Goal: Task Accomplishment & Management: Complete application form

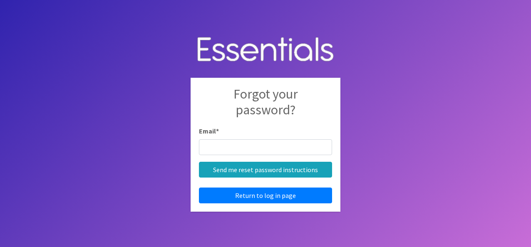
click at [288, 144] on input "Email *" at bounding box center [265, 147] width 133 height 16
type input "[EMAIL_ADDRESS][DOMAIN_NAME]"
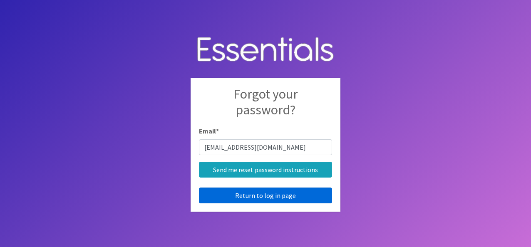
click at [261, 195] on link "Return to log in page" at bounding box center [265, 196] width 133 height 16
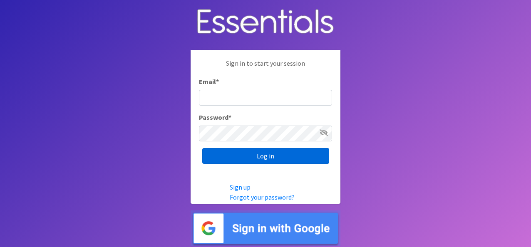
type input "[EMAIL_ADDRESS][DOMAIN_NAME]"
click at [280, 157] on input "Log in" at bounding box center [265, 156] width 127 height 16
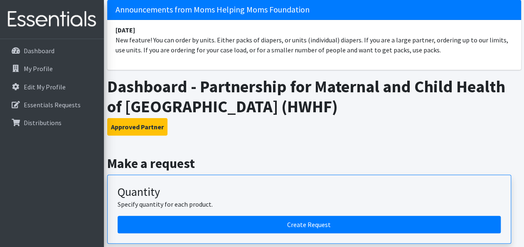
scroll to position [88, 0]
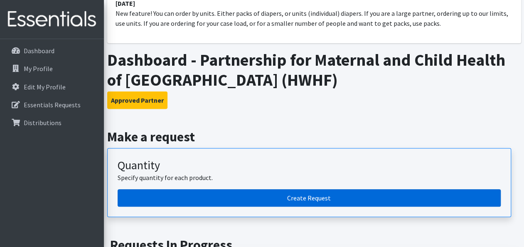
click at [382, 192] on link "Create Request" at bounding box center [309, 197] width 383 height 17
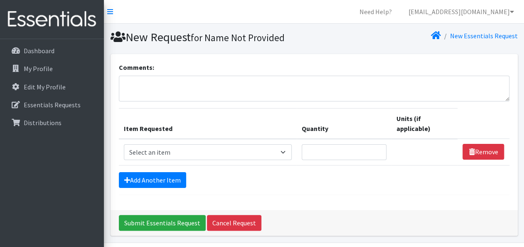
scroll to position [25, 0]
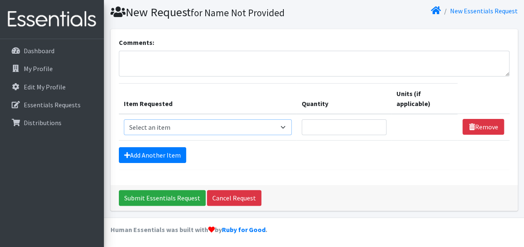
click at [244, 124] on select "Select an item # of Children this order will serve # of Individuals Living in H…" at bounding box center [208, 127] width 168 height 16
select select "6076"
click at [124, 119] on select "Select an item # of Children this order will serve # of Individuals Living in H…" at bounding box center [208, 127] width 168 height 16
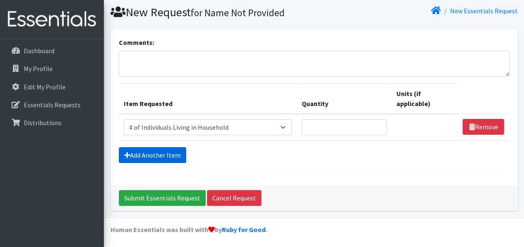
click at [173, 154] on link "Add Another Item" at bounding box center [152, 155] width 67 height 16
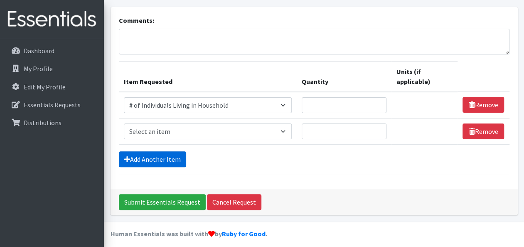
scroll to position [51, 0]
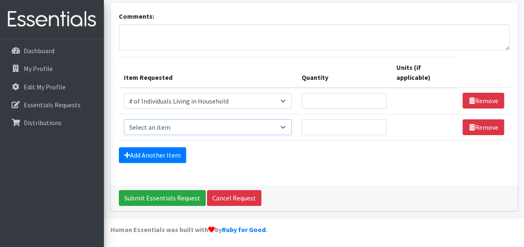
click at [190, 124] on select "Select an item # of Children this order will serve # of Individuals Living in H…" at bounding box center [208, 127] width 168 height 16
select select "13431"
click at [124, 119] on select "Select an item # of Children this order will serve # of Individuals Living in H…" at bounding box center [208, 127] width 168 height 16
click at [165, 153] on link "Add Another Item" at bounding box center [152, 155] width 67 height 16
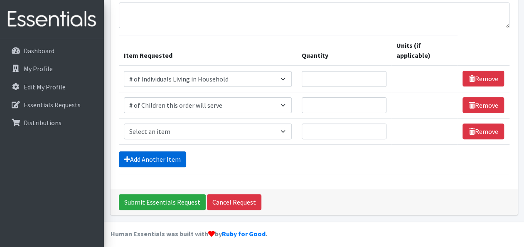
scroll to position [77, 0]
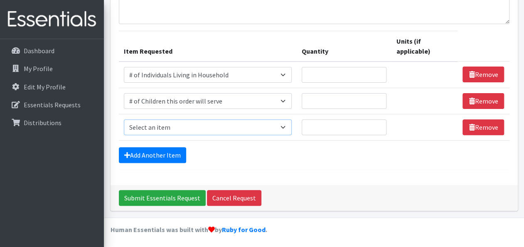
click at [193, 131] on select "Select an item # of Children this order will serve # of Individuals Living in H…" at bounding box center [208, 127] width 168 height 16
select select "1982"
click at [124, 119] on select "Select an item # of Children this order will serve # of Individuals Living in H…" at bounding box center [208, 127] width 168 height 16
click at [176, 152] on link "Add Another Item" at bounding box center [152, 155] width 67 height 16
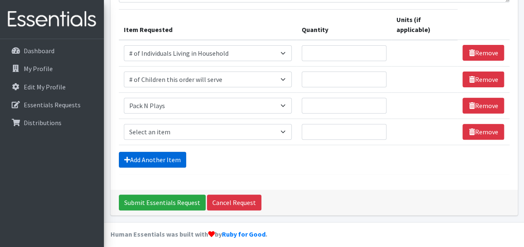
scroll to position [103, 0]
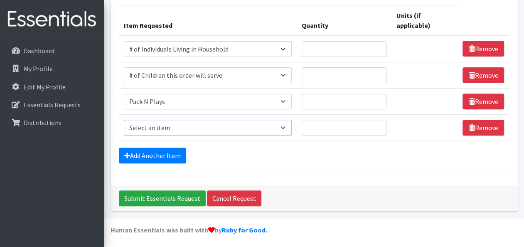
click at [250, 129] on select "Select an item # of Children this order will serve # of Individuals Living in H…" at bounding box center [208, 128] width 168 height 16
click at [124, 120] on select "Select an item # of Children this order will serve # of Individuals Living in H…" at bounding box center [208, 128] width 168 height 16
click at [161, 126] on select "Select an item # of Children this order will serve # of Individuals Living in H…" at bounding box center [208, 128] width 168 height 16
click at [124, 120] on select "Select an item # of Children this order will serve # of Individuals Living in H…" at bounding box center [208, 128] width 168 height 16
click at [149, 161] on link "Add Another Item" at bounding box center [152, 156] width 67 height 16
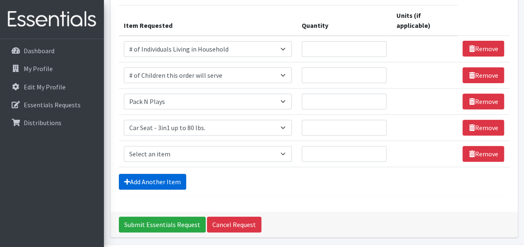
scroll to position [129, 0]
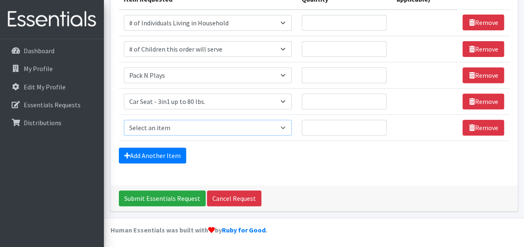
click at [166, 127] on select "Select an item # of Children this order will serve # of Individuals Living in H…" at bounding box center [208, 128] width 168 height 16
drag, startPoint x: 254, startPoint y: 153, endPoint x: 482, endPoint y: 126, distance: 229.5
click at [483, 124] on link "Remove" at bounding box center [484, 128] width 42 height 16
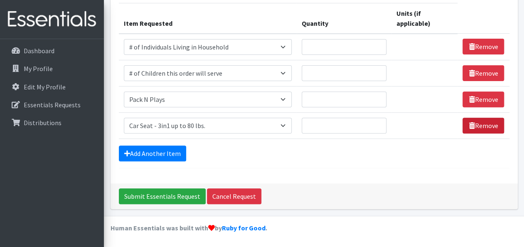
scroll to position [103, 0]
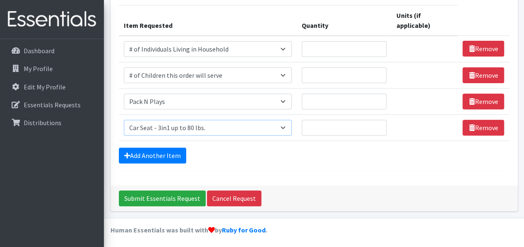
click at [281, 125] on select "Select an item # of Children this order will serve # of Individuals Living in H…" at bounding box center [208, 128] width 168 height 16
select select "7173"
click at [124, 120] on select "Select an item # of Children this order will serve # of Individuals Living in H…" at bounding box center [208, 128] width 168 height 16
click at [149, 159] on link "Add Another Item" at bounding box center [152, 156] width 67 height 16
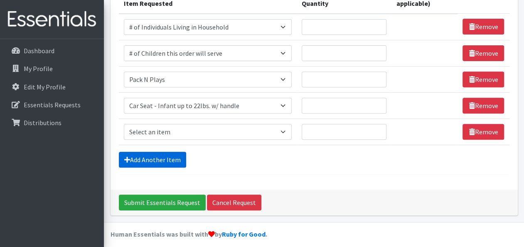
scroll to position [129, 0]
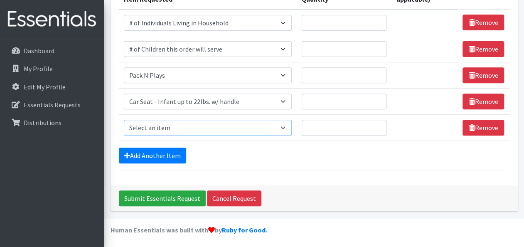
click at [166, 127] on select "Select an item # of Children this order will serve # of Individuals Living in H…" at bounding box center [208, 128] width 168 height 16
select select "7900"
click at [124, 120] on select "Select an item # of Children this order will serve # of Individuals Living in H…" at bounding box center [208, 128] width 168 height 16
click at [143, 157] on link "Add Another Item" at bounding box center [152, 156] width 67 height 16
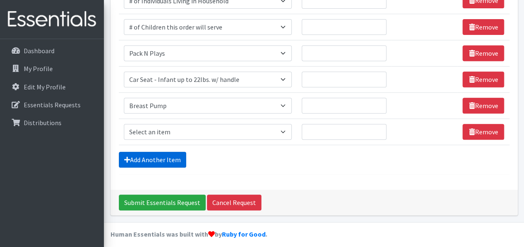
scroll to position [156, 0]
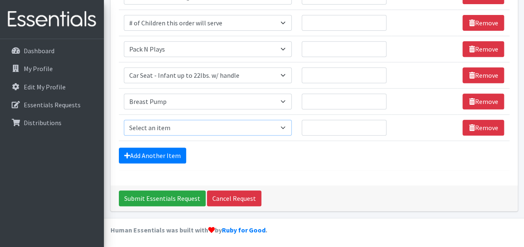
click at [158, 127] on select "Select an item # of Children this order will serve # of Individuals Living in H…" at bounding box center [208, 128] width 168 height 16
click at [226, 153] on div "Add Another Item" at bounding box center [314, 156] width 391 height 16
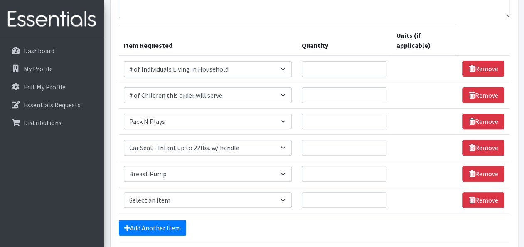
scroll to position [83, 0]
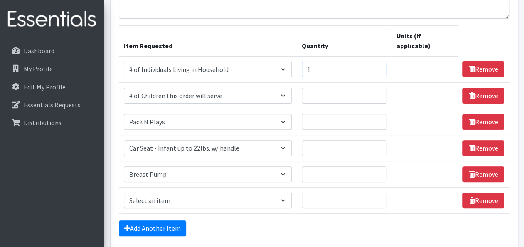
type input "1"
click at [379, 67] on input "1" at bounding box center [344, 70] width 85 height 16
type input "24"
click at [364, 94] on input "Quantity" at bounding box center [344, 96] width 85 height 16
type input "6"
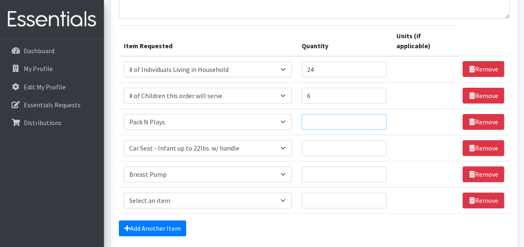
click at [341, 123] on input "Quantity" at bounding box center [344, 122] width 85 height 16
type input "5"
type input "3"
click at [325, 151] on input "Quantity" at bounding box center [344, 148] width 85 height 16
type input "5"
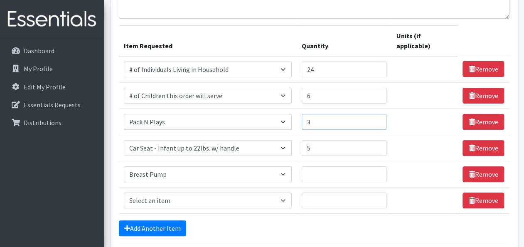
click at [328, 127] on input "3" at bounding box center [344, 122] width 85 height 16
type input "2"
click at [318, 173] on input "Quantity" at bounding box center [344, 174] width 85 height 16
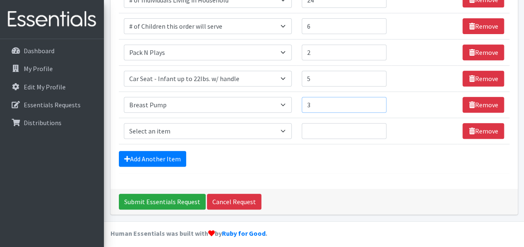
scroll to position [156, 0]
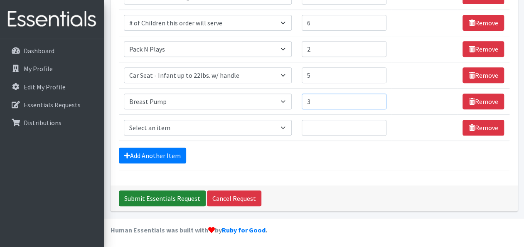
type input "3"
click at [185, 194] on input "Submit Essentials Request" at bounding box center [162, 198] width 87 height 16
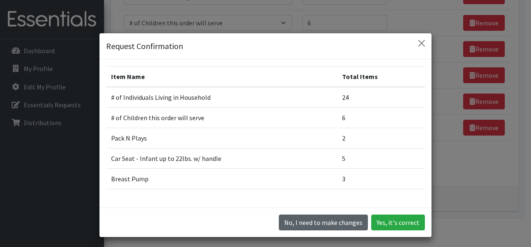
click at [333, 225] on button "No, I need to make changes" at bounding box center [323, 223] width 89 height 16
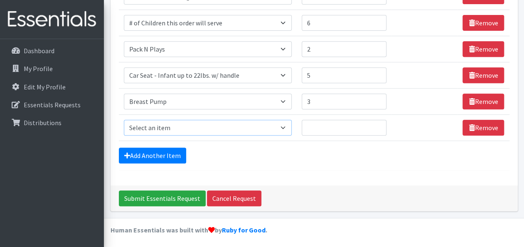
click at [184, 126] on select "Select an item # of Children this order will serve # of Individuals Living in H…" at bounding box center [208, 128] width 168 height 16
select select "1978"
click at [124, 120] on select "Select an item # of Children this order will serve # of Individuals Living in H…" at bounding box center [208, 128] width 168 height 16
click at [321, 129] on input "Quantity" at bounding box center [344, 128] width 85 height 16
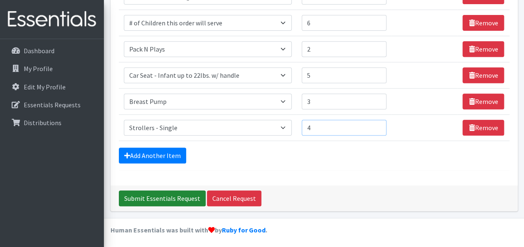
type input "4"
click at [153, 195] on input "Submit Essentials Request" at bounding box center [162, 198] width 87 height 16
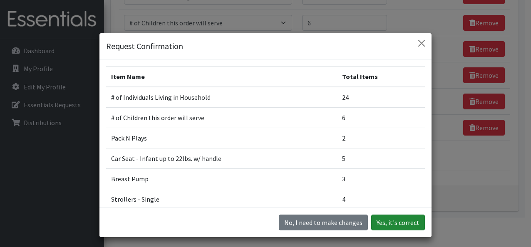
click at [378, 224] on button "Yes, it's correct" at bounding box center [398, 223] width 54 height 16
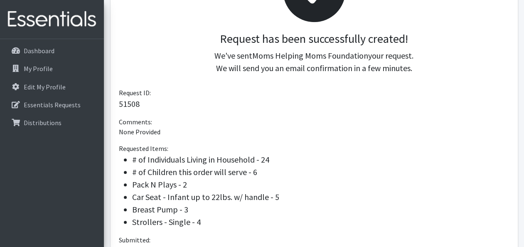
scroll to position [199, 0]
